Goal: Information Seeking & Learning: Learn about a topic

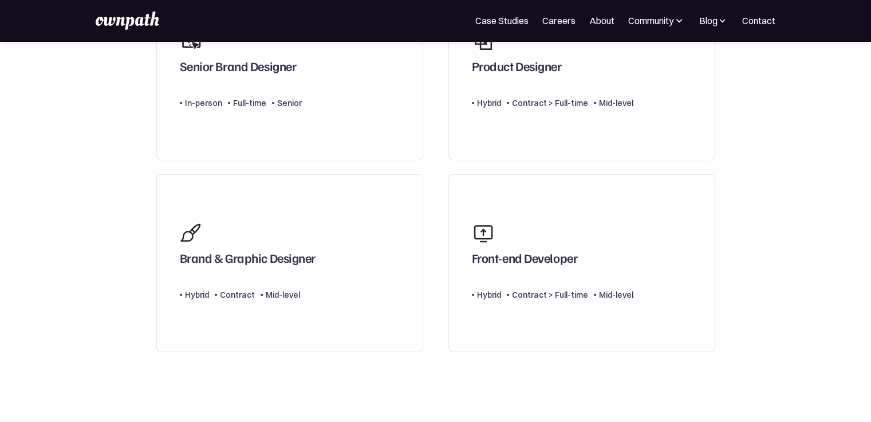
scroll to position [57, 0]
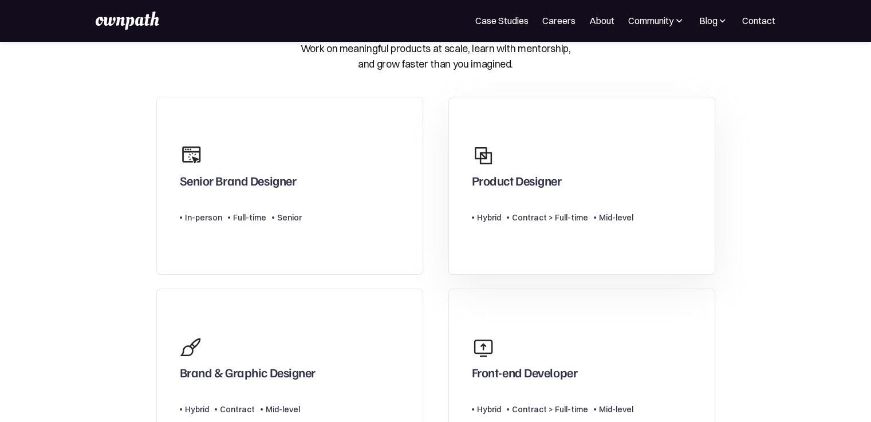
click at [547, 171] on div "Product Designer" at bounding box center [552, 166] width 161 height 55
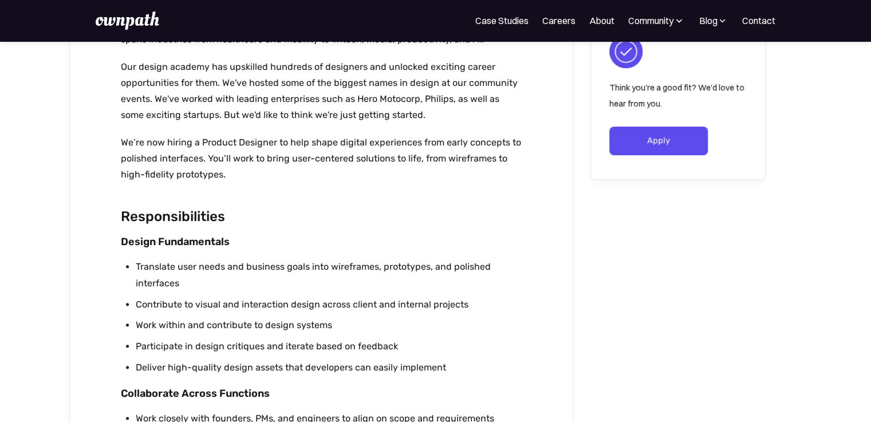
scroll to position [744, 0]
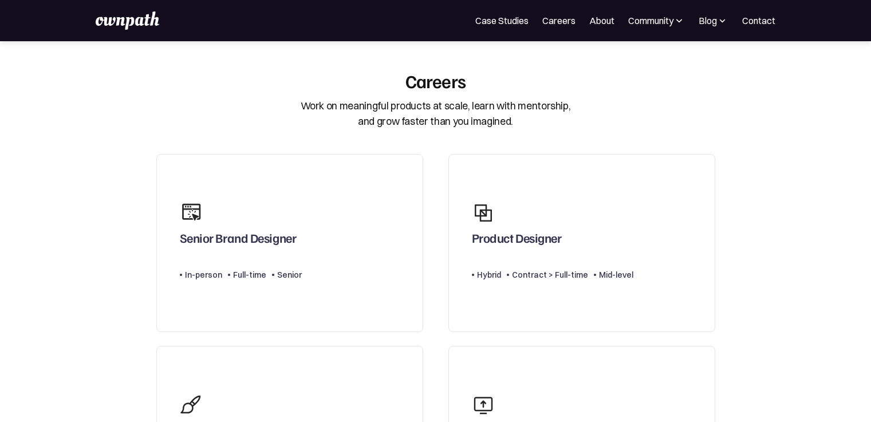
scroll to position [57, 0]
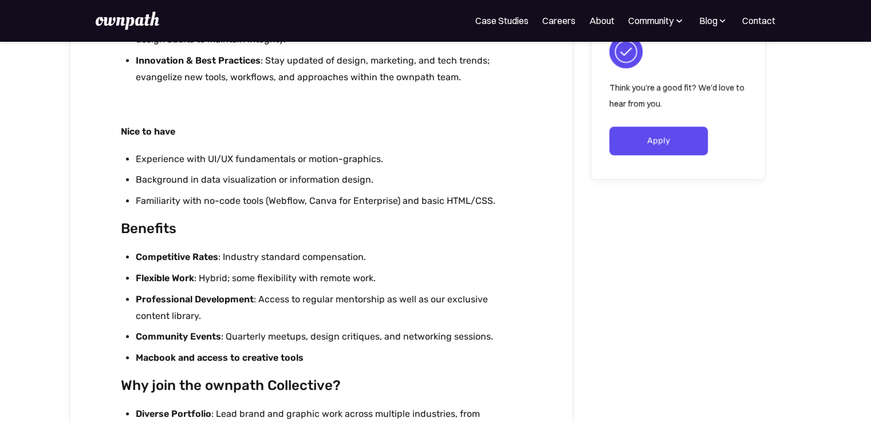
scroll to position [973, 0]
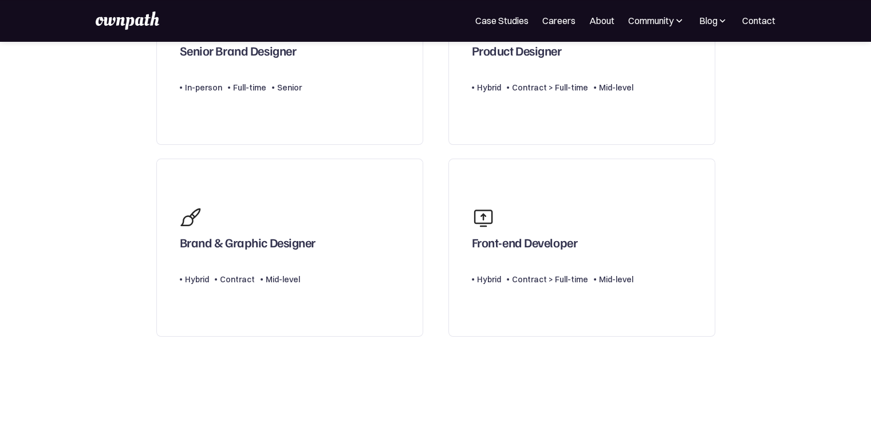
scroll to position [229, 0]
